Goal: Ask a question

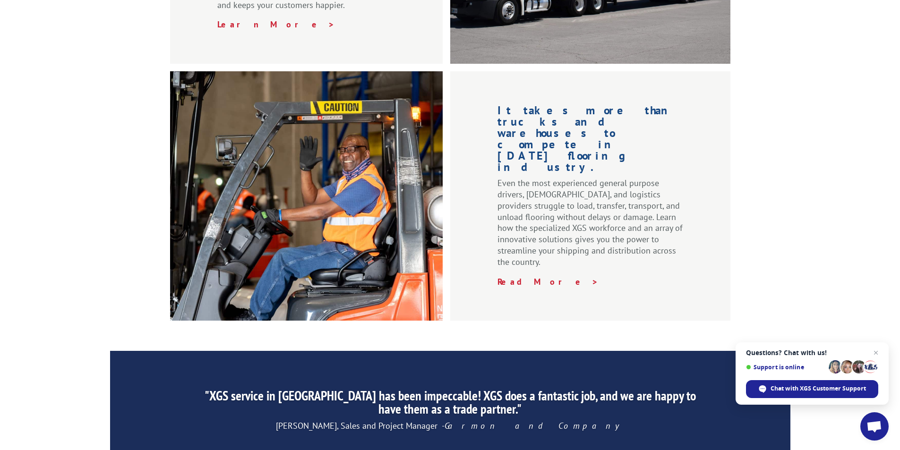
scroll to position [1419, 0]
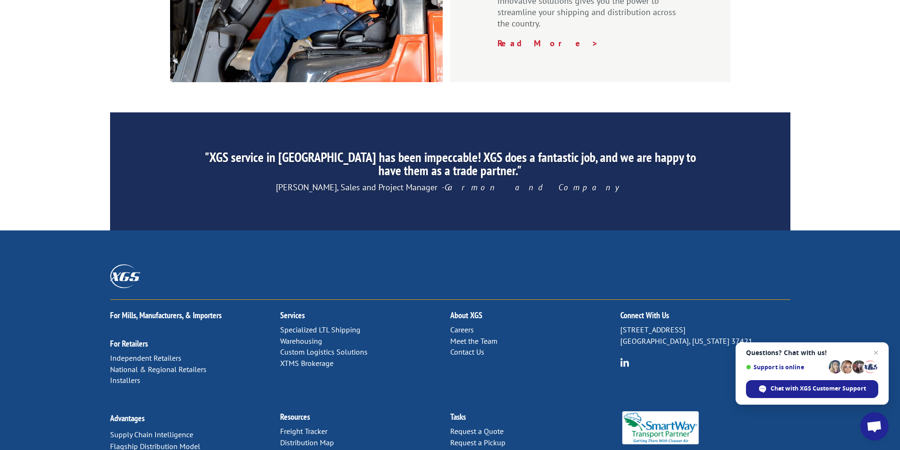
click at [467, 347] on link "Contact Us" at bounding box center [467, 351] width 34 height 9
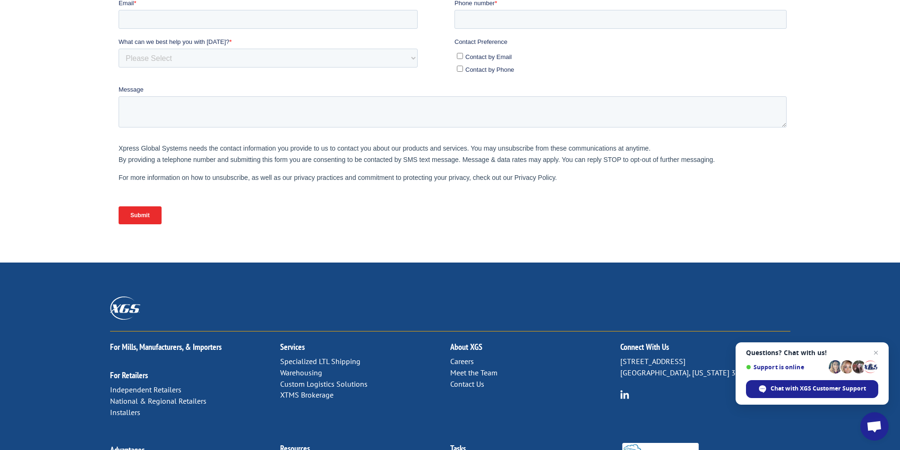
scroll to position [368, 0]
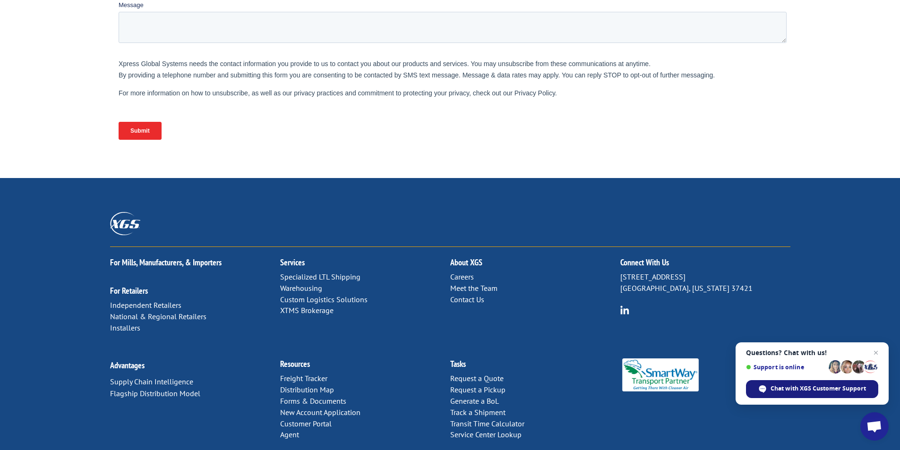
click at [813, 391] on span "Chat with XGS Customer Support" at bounding box center [817, 388] width 95 height 8
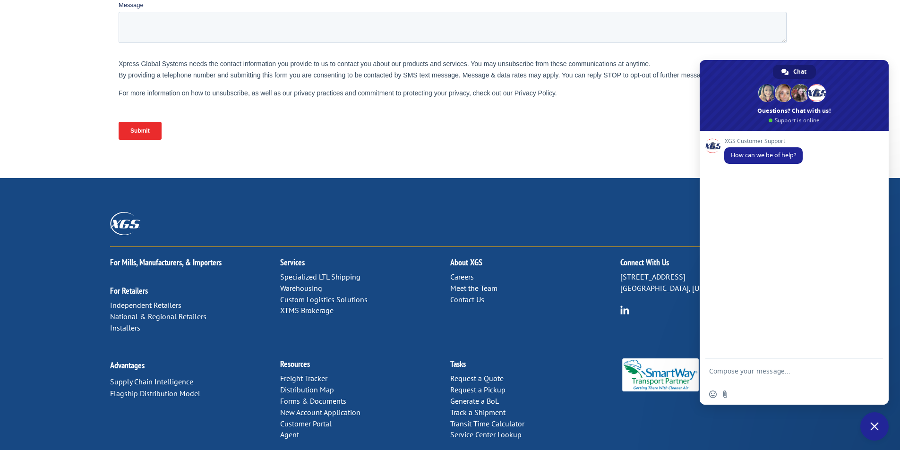
click at [749, 374] on textarea "Compose your message..." at bounding box center [783, 375] width 149 height 17
type textarea "Hi"
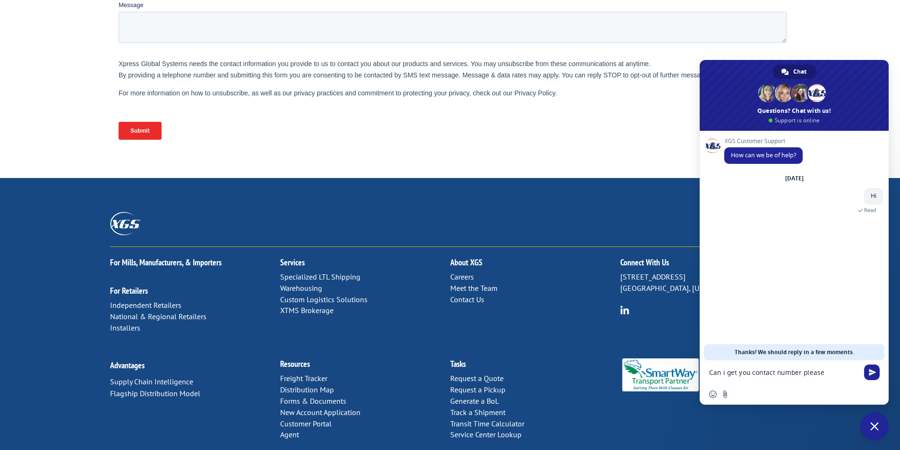
type textarea "Can i get you contact number please"
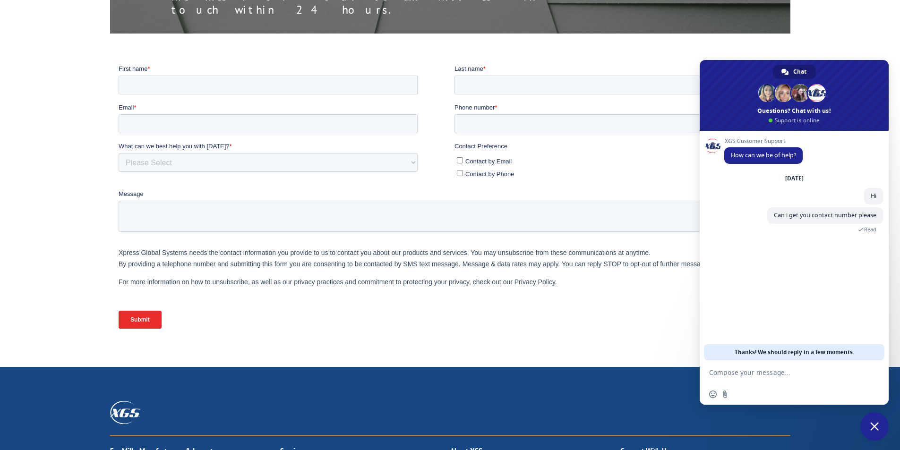
scroll to position [0, 0]
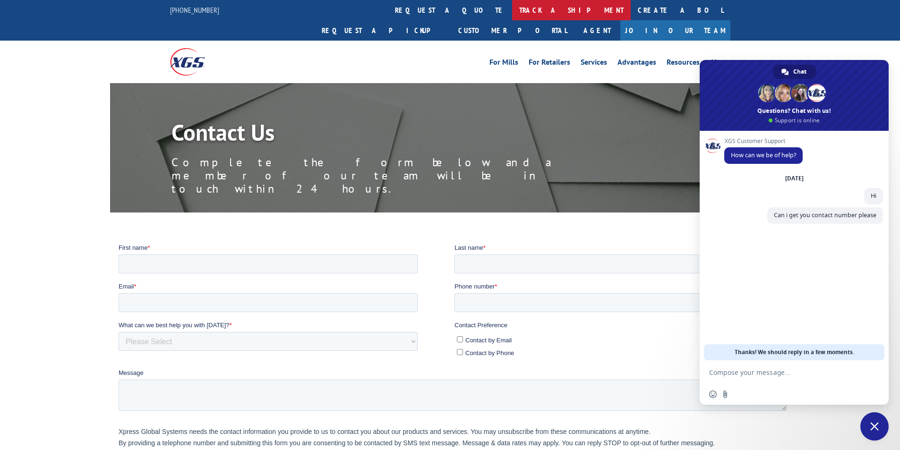
click at [512, 13] on link "track a shipment" at bounding box center [571, 10] width 119 height 20
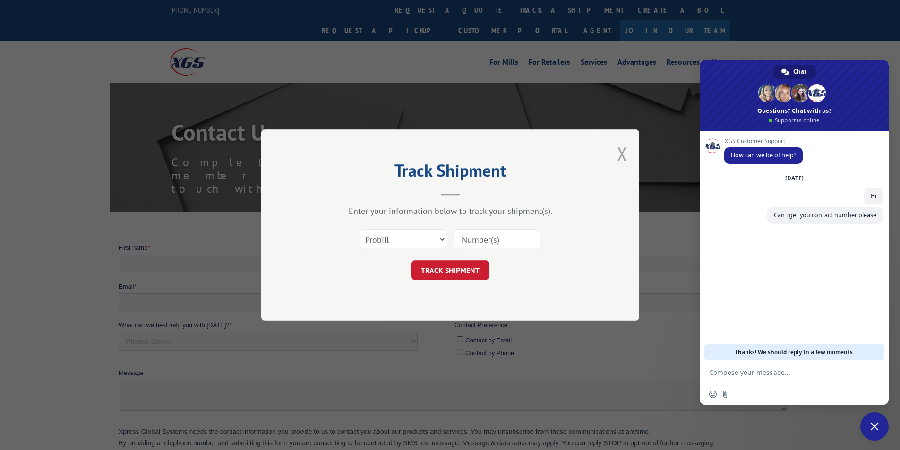
click at [622, 151] on button "Close modal" at bounding box center [622, 153] width 10 height 25
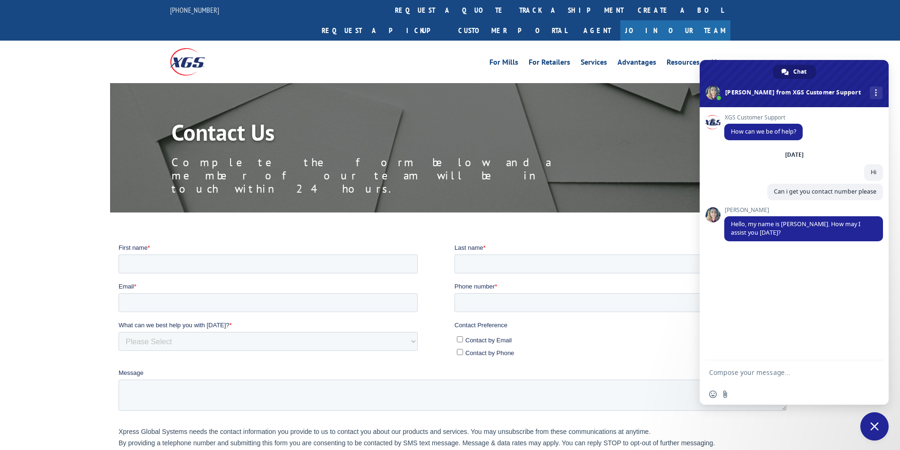
click at [750, 375] on textarea "Compose your message..." at bounding box center [783, 372] width 149 height 8
click at [751, 370] on textarea "Compose your message..." at bounding box center [783, 372] width 149 height 8
paste textarea "AA05005378"
type textarea "May i know if this tracking# AA05005378 is delivered"
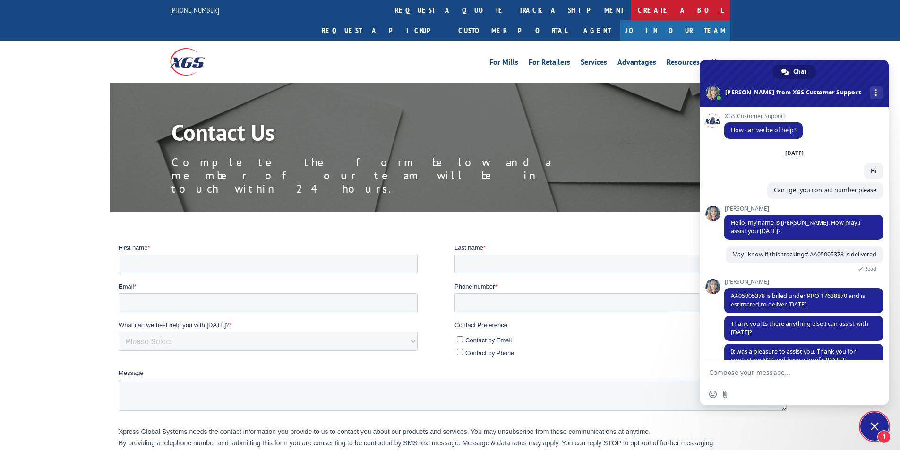
scroll to position [55, 0]
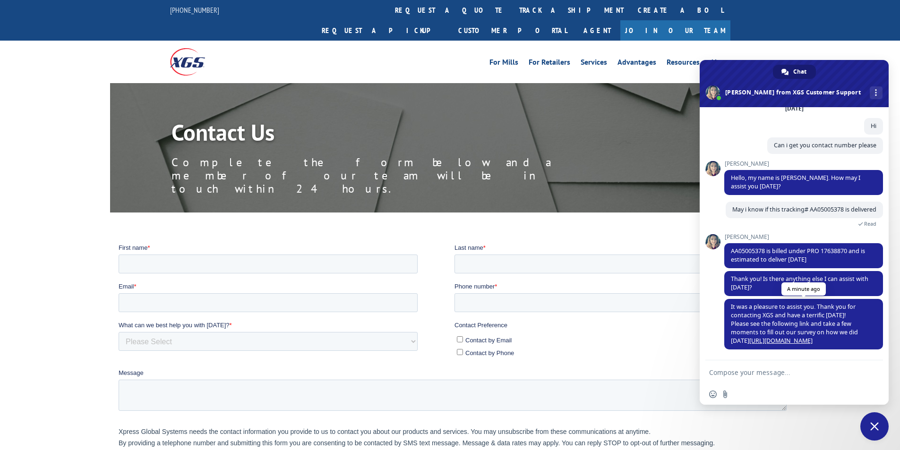
click at [760, 343] on link "[URL][DOMAIN_NAME]" at bounding box center [780, 341] width 63 height 8
click at [747, 249] on span "AA05005378 is billed under PRO 17638870 and is estimated to deliver [DATE]" at bounding box center [798, 255] width 134 height 17
copy span "AA05005378"
click at [512, 5] on link "track a shipment" at bounding box center [571, 10] width 119 height 20
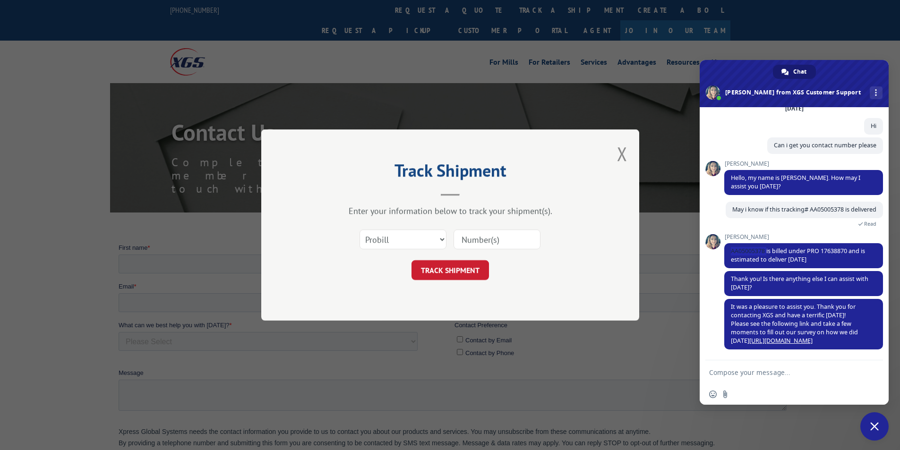
click at [482, 238] on input at bounding box center [496, 239] width 87 height 20
paste input "AA05005378"
type input "AA05005378"
click at [447, 260] on form "Select category... Probill BOL PO AA05005378 TRACK SHIPMENT" at bounding box center [449, 252] width 283 height 56
click at [447, 266] on button "TRACK SHIPMENT" at bounding box center [449, 270] width 77 height 20
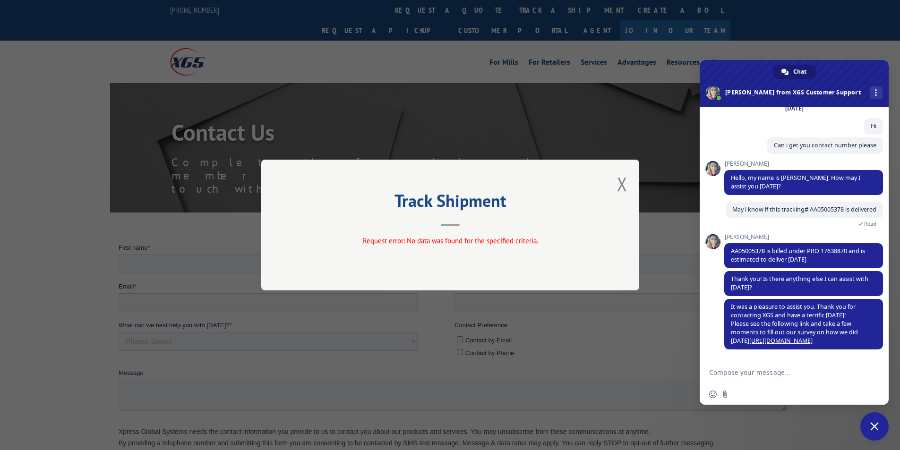
click at [627, 187] on div "Track Shipment Request error: No data was found for the specified criteria." at bounding box center [450, 225] width 378 height 131
click at [619, 189] on button "Close modal" at bounding box center [622, 183] width 10 height 25
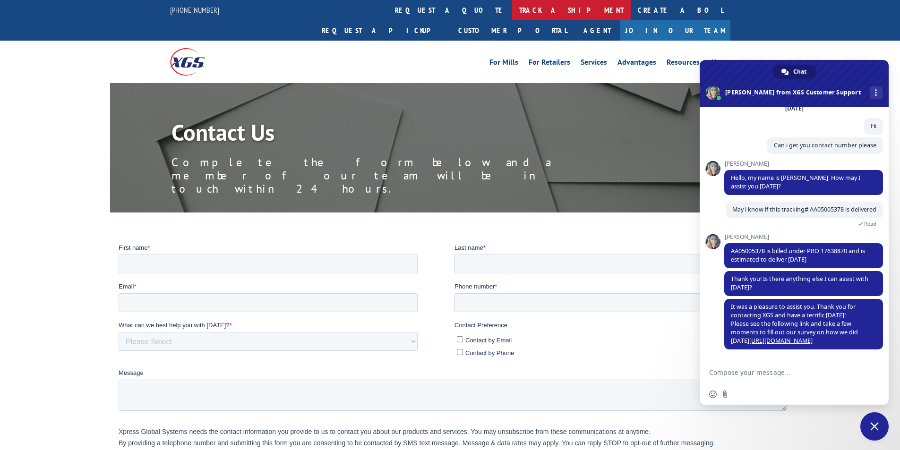
click at [512, 10] on link "track a shipment" at bounding box center [571, 10] width 119 height 20
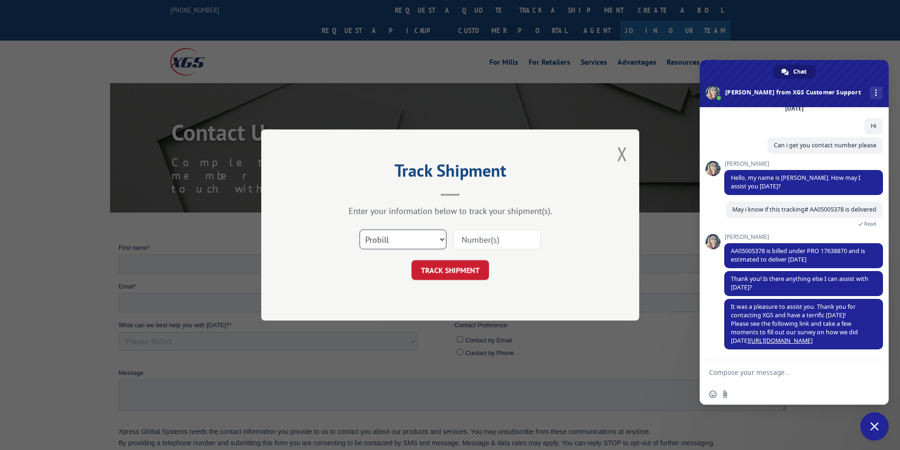
click at [392, 239] on select "Select category... Probill BOL PO" at bounding box center [402, 239] width 87 height 20
select select "bol"
click at [359, 229] on select "Select category... Probill BOL PO" at bounding box center [402, 239] width 87 height 20
click at [522, 240] on input at bounding box center [496, 239] width 87 height 20
paste input "AA05005378"
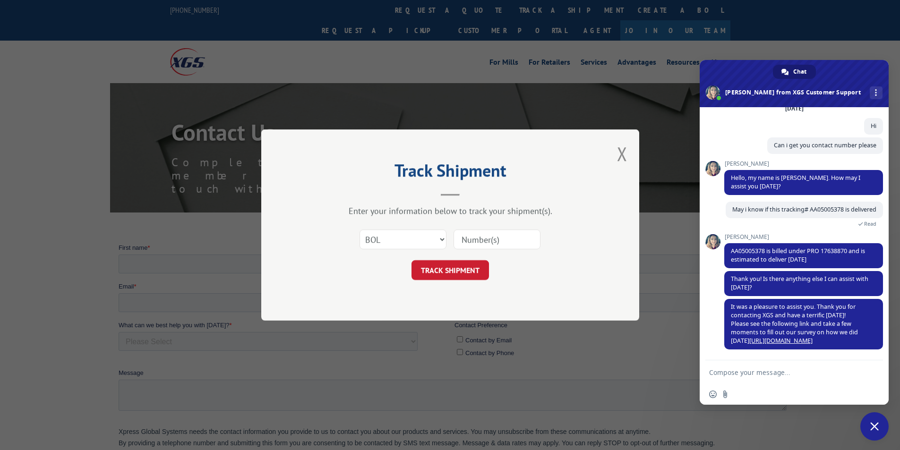
type input "AA05005378"
click at [456, 265] on button "TRACK SHIPMENT" at bounding box center [449, 270] width 77 height 20
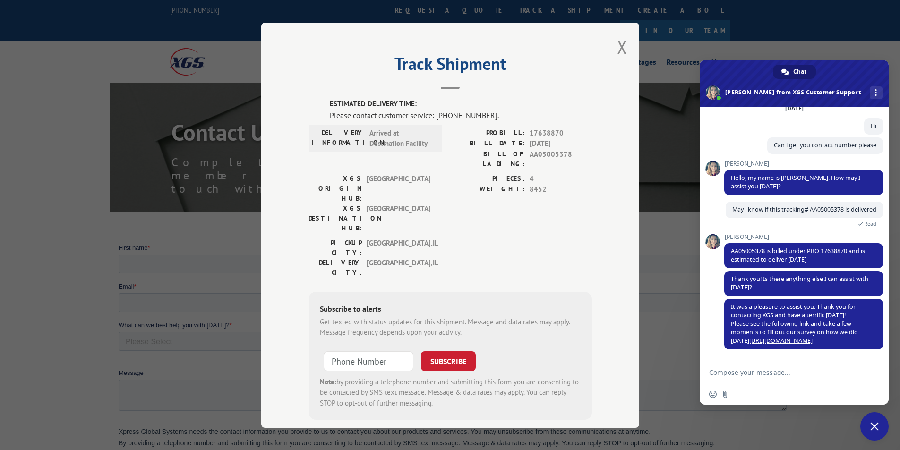
scroll to position [12, 0]
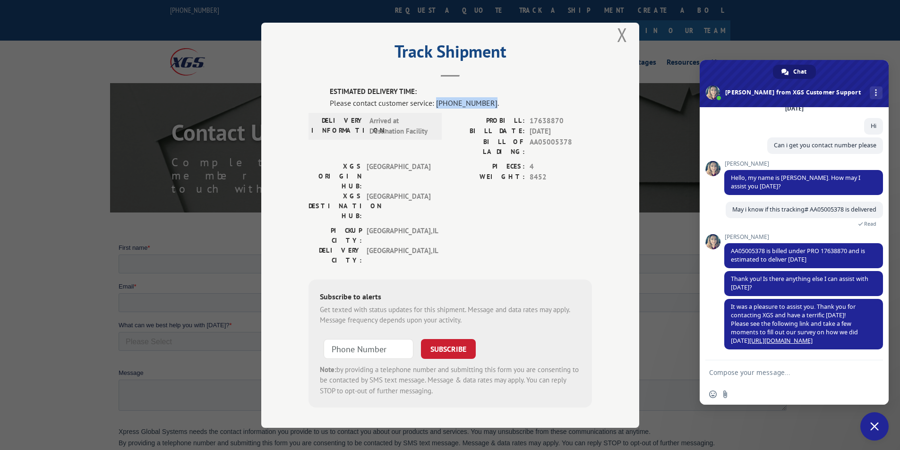
drag, startPoint x: 481, startPoint y: 103, endPoint x: 432, endPoint y: 103, distance: 49.1
click at [432, 103] on div "Please contact customer service: [PHONE_NUMBER]." at bounding box center [461, 102] width 262 height 11
copy div "[PHONE_NUMBER]"
click at [768, 373] on textarea "Compose your message..." at bounding box center [783, 372] width 149 height 8
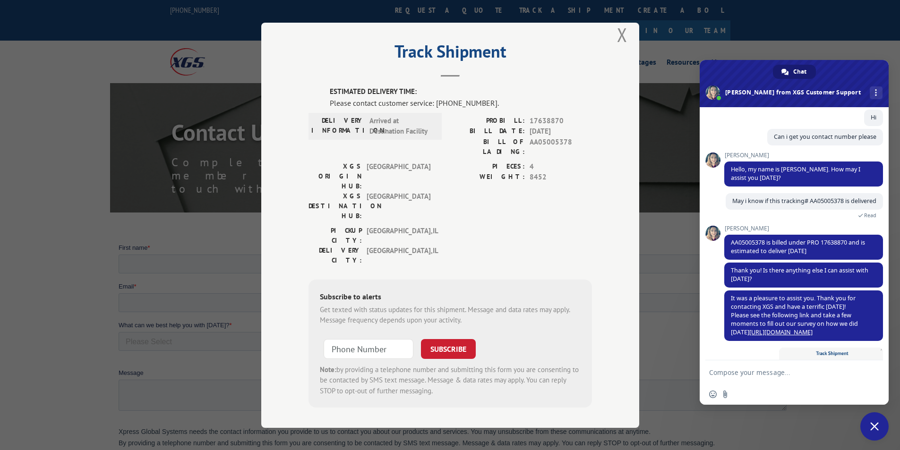
scroll to position [129, 0]
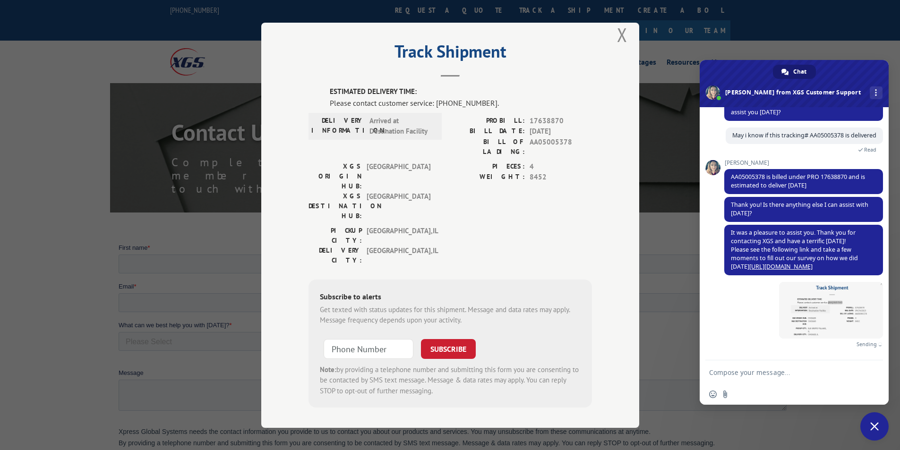
click at [745, 372] on textarea "Compose your message..." at bounding box center [783, 372] width 149 height 8
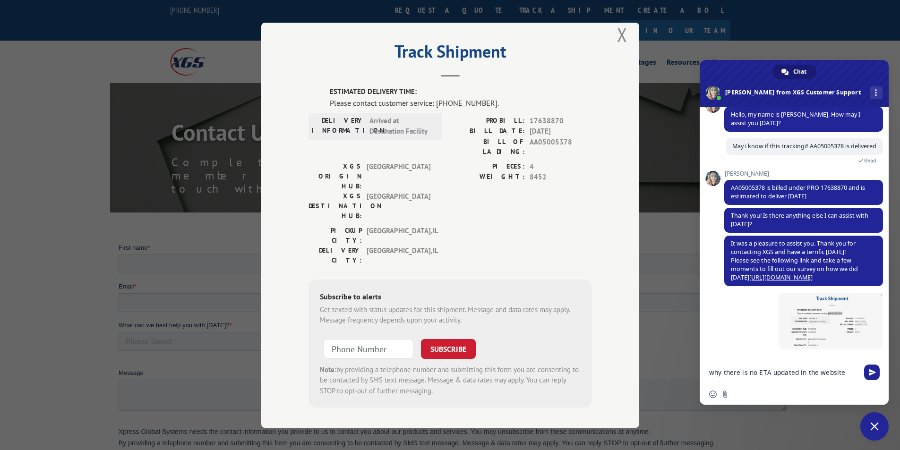
type textarea "why there is no ETA updated in the website"
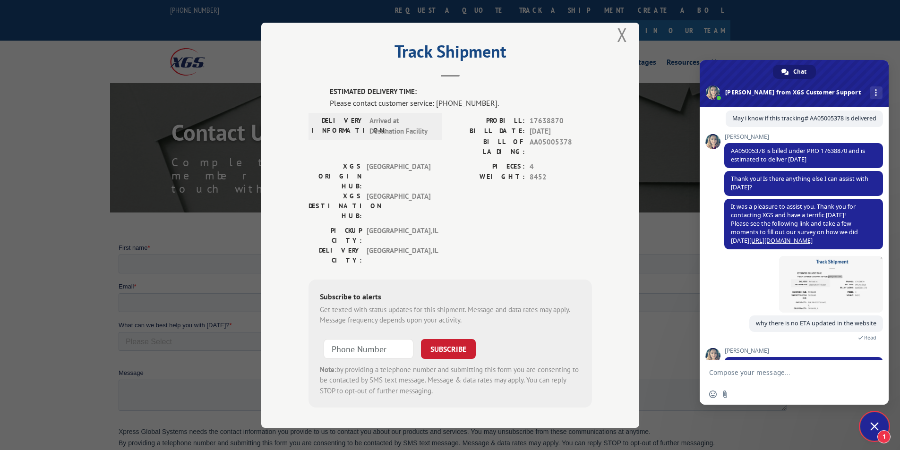
scroll to position [187, 0]
